Goal: Information Seeking & Learning: Learn about a topic

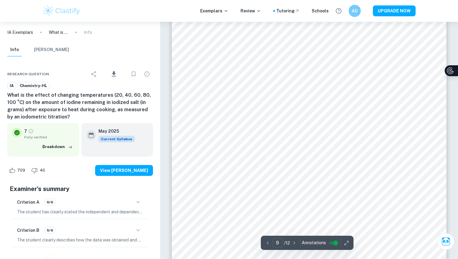
scroll to position [3085, 0]
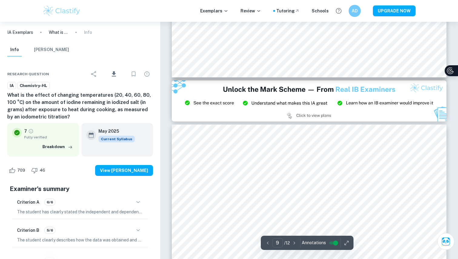
type input "8"
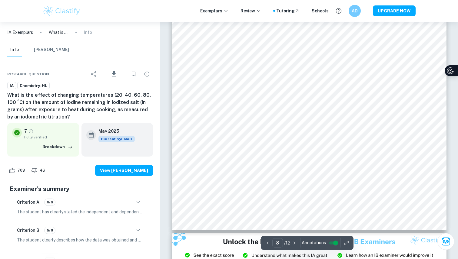
scroll to position [2750, 0]
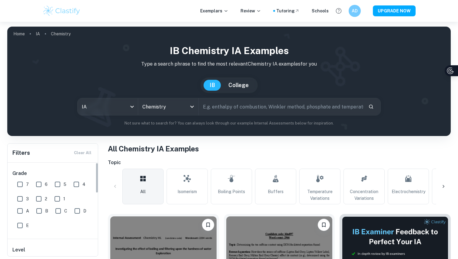
click at [19, 186] on input "7" at bounding box center [20, 185] width 12 height 12
checkbox input "true"
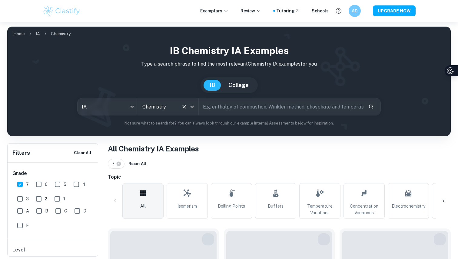
click at [167, 113] on div "Chemistry All Subjects" at bounding box center [168, 106] width 60 height 17
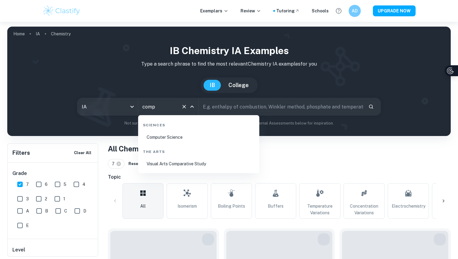
click at [166, 140] on li "Computer Science" at bounding box center [198, 137] width 116 height 14
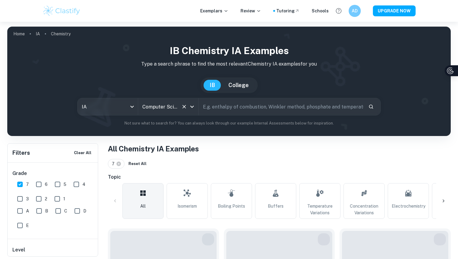
type input "Computer Science"
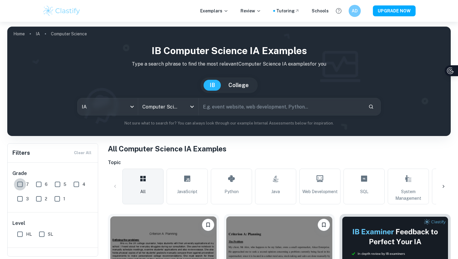
click at [23, 183] on input "7" at bounding box center [20, 185] width 12 height 12
checkbox input "true"
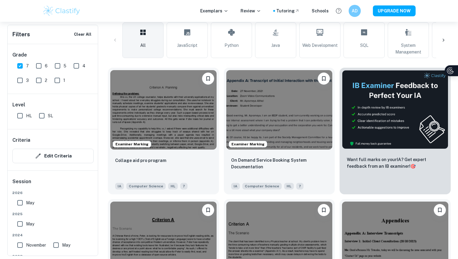
scroll to position [161, 0]
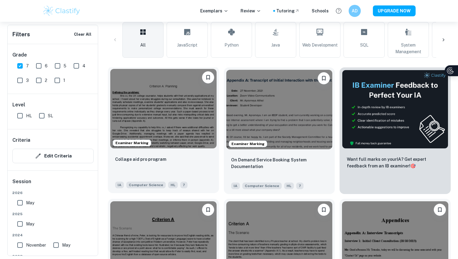
click at [172, 124] on img at bounding box center [163, 109] width 106 height 80
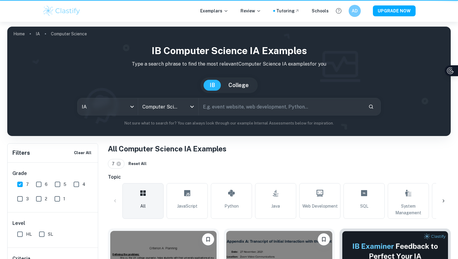
scroll to position [161, 0]
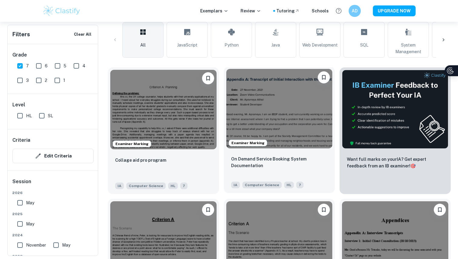
click at [273, 120] on img at bounding box center [279, 109] width 106 height 80
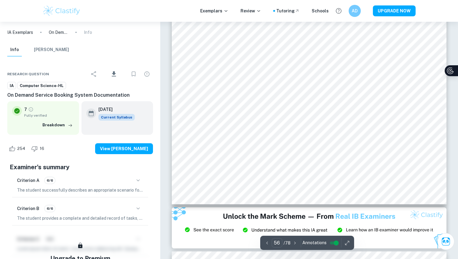
scroll to position [22059, 0]
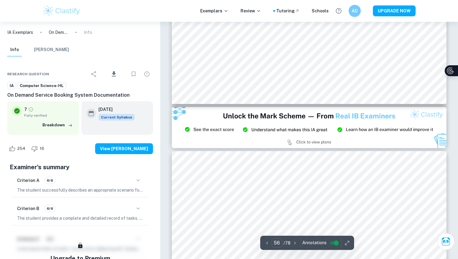
type input "57"
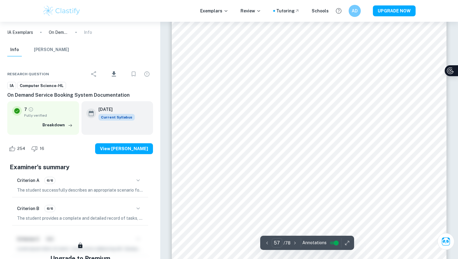
scroll to position [22295, 0]
